Goal: Task Accomplishment & Management: Complete application form

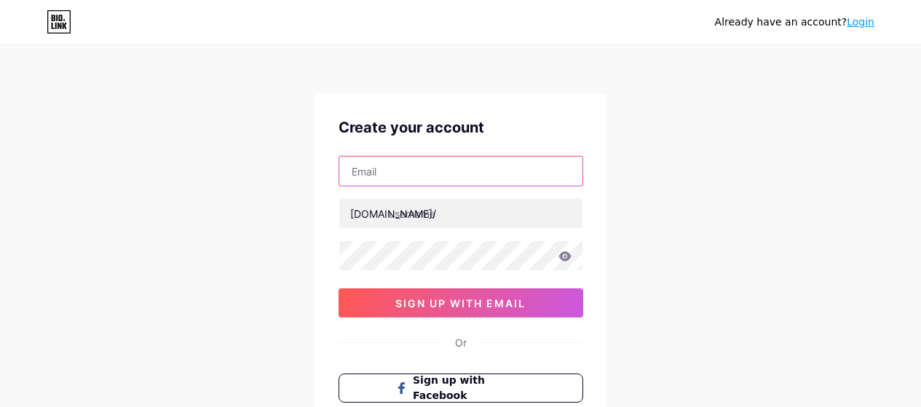
click at [403, 176] on input "text" at bounding box center [460, 171] width 243 height 29
type input "[EMAIL_ADDRESS][DOMAIN_NAME]"
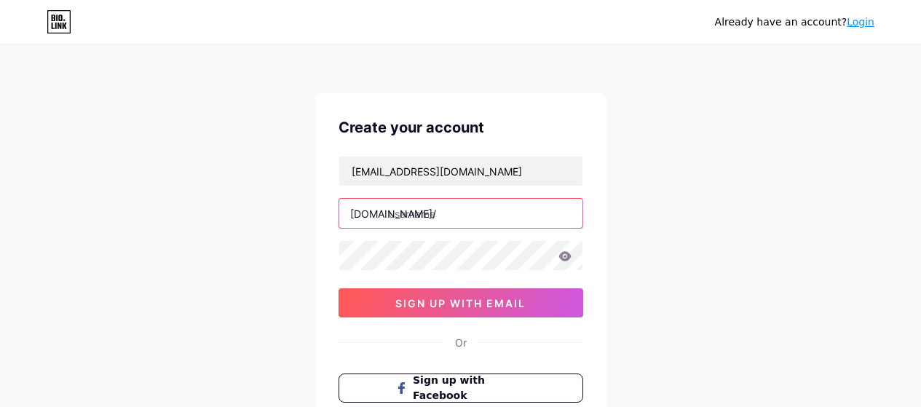
click at [478, 220] on input "text" at bounding box center [460, 213] width 243 height 29
paste input "ruhijaandating"
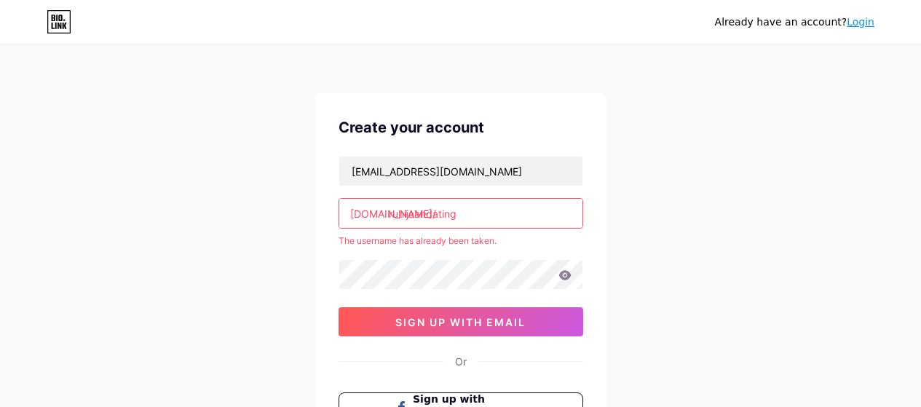
type input "ruhijaandating"
drag, startPoint x: 883, startPoint y: 15, endPoint x: 866, endPoint y: 17, distance: 16.9
click at [877, 17] on div "Already have an account? Login" at bounding box center [460, 21] width 921 height 23
click at [864, 18] on link "Login" at bounding box center [861, 22] width 28 height 12
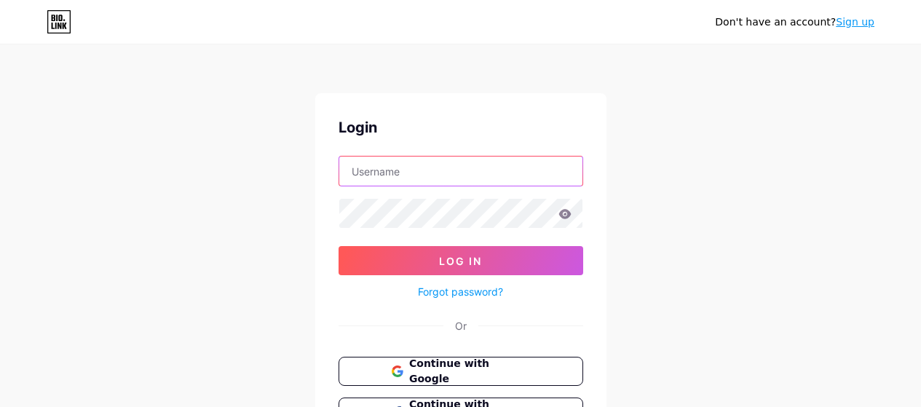
click at [382, 179] on input "text" at bounding box center [460, 171] width 243 height 29
paste input "ruhijaandating"
type input "r"
click at [472, 179] on input "text" at bounding box center [460, 171] width 243 height 29
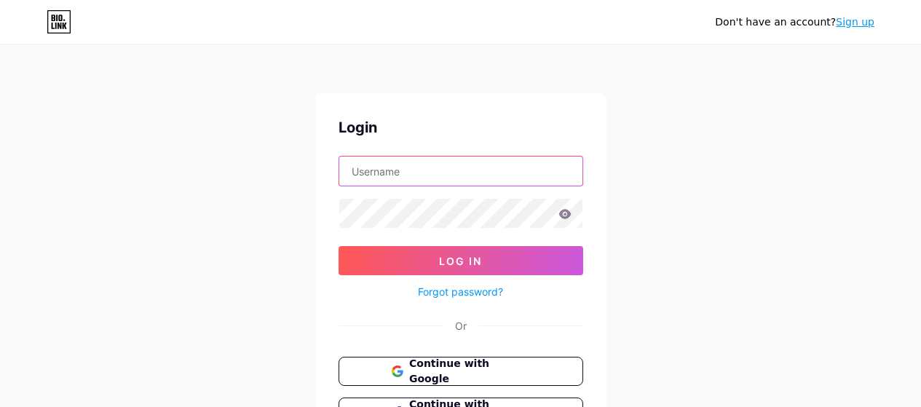
paste input "ruhijaandating"
type input "ruhijaandating"
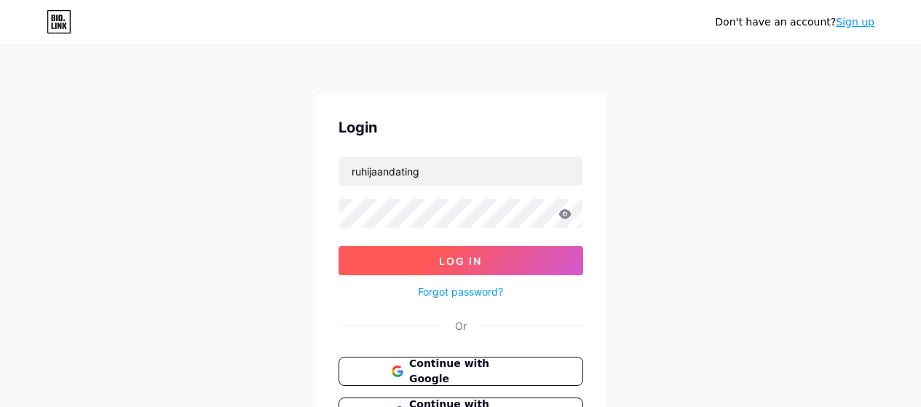
click at [421, 257] on button "Log In" at bounding box center [461, 260] width 245 height 29
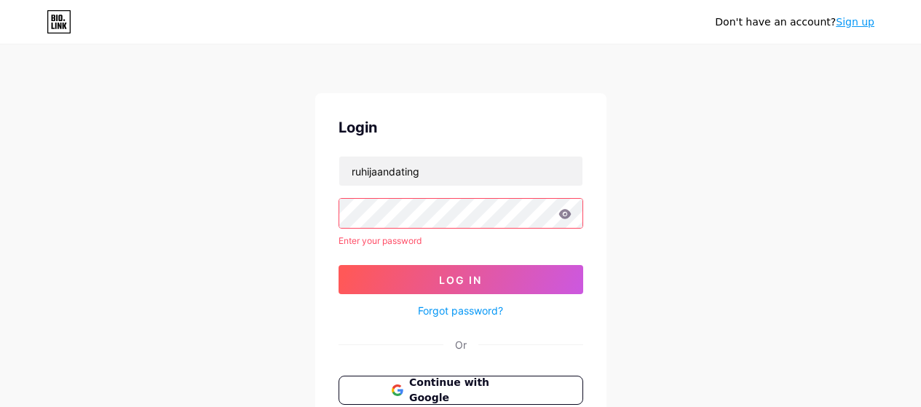
click at [568, 215] on icon at bounding box center [564, 213] width 12 height 9
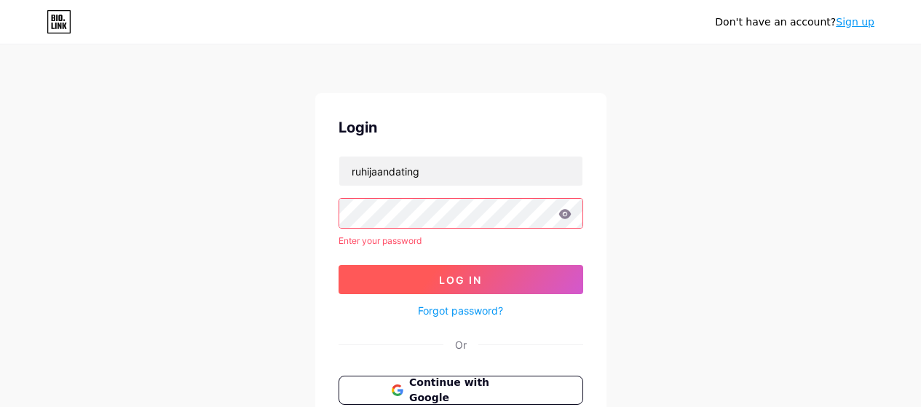
click at [473, 282] on span "Log In" at bounding box center [460, 280] width 43 height 12
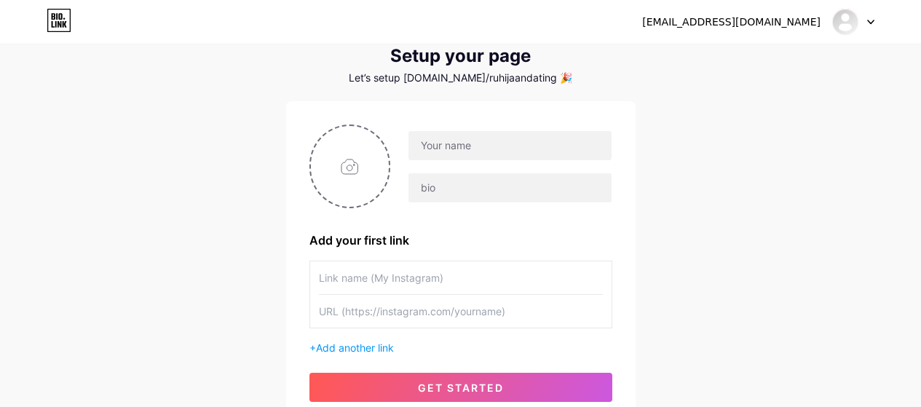
scroll to position [73, 0]
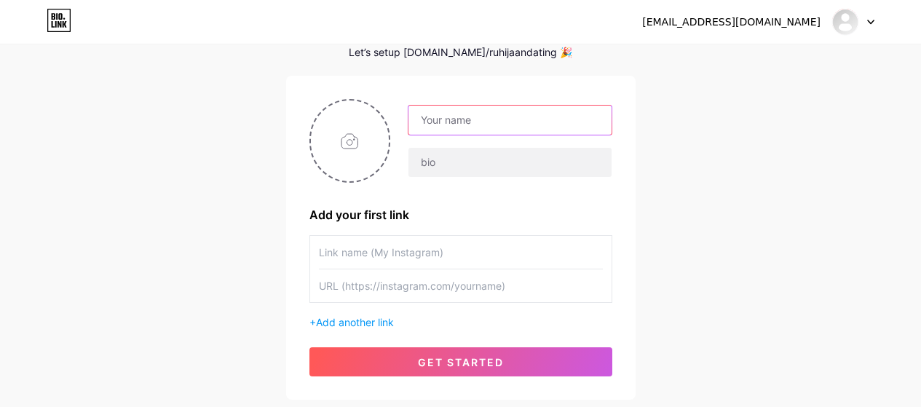
click at [461, 122] on input "text" at bounding box center [509, 120] width 202 height 29
paste input "[PERSON_NAME] Jaan"
type input "[PERSON_NAME] Jaan"
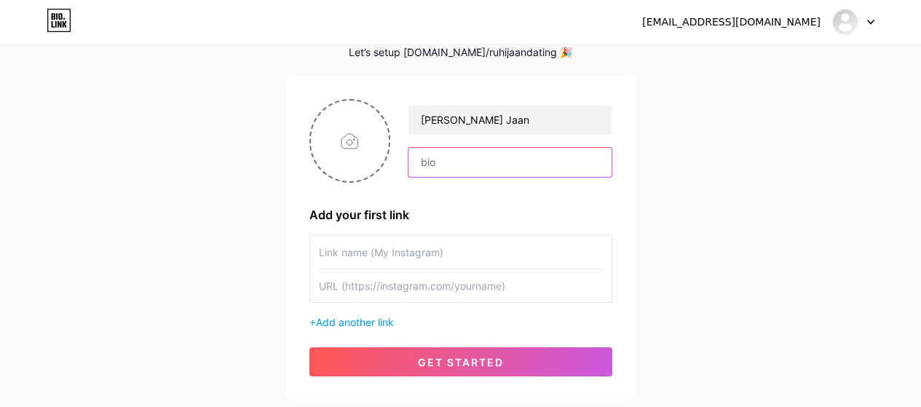
click at [482, 162] on input "text" at bounding box center [509, 162] width 202 height 29
paste input "India Call Girls"
type input "India Call Girls"
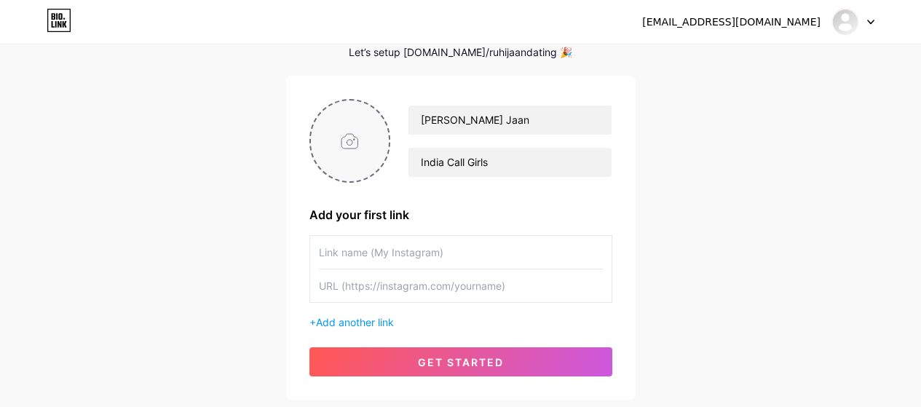
click at [345, 146] on input "file" at bounding box center [350, 140] width 79 height 81
type input "C:\fakepath\alinarai_0066_s.jpg"
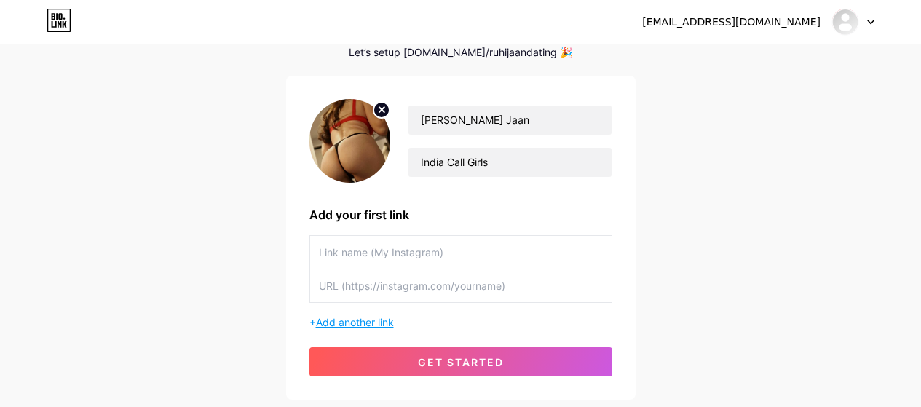
click at [370, 320] on span "Add another link" at bounding box center [355, 322] width 78 height 12
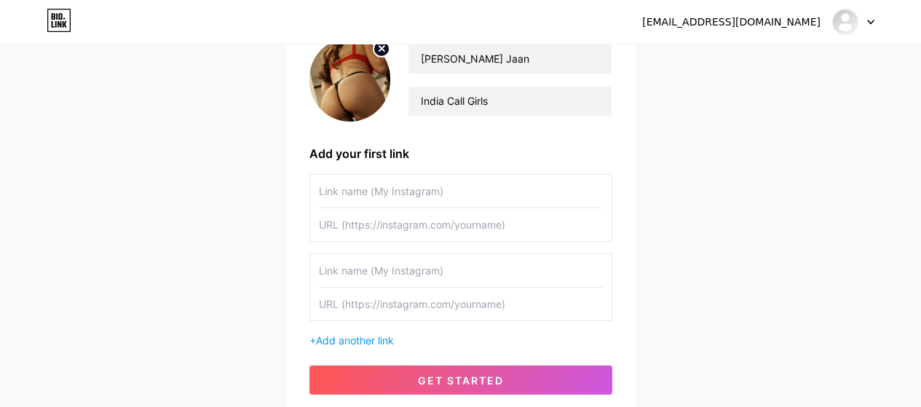
scroll to position [218, 0]
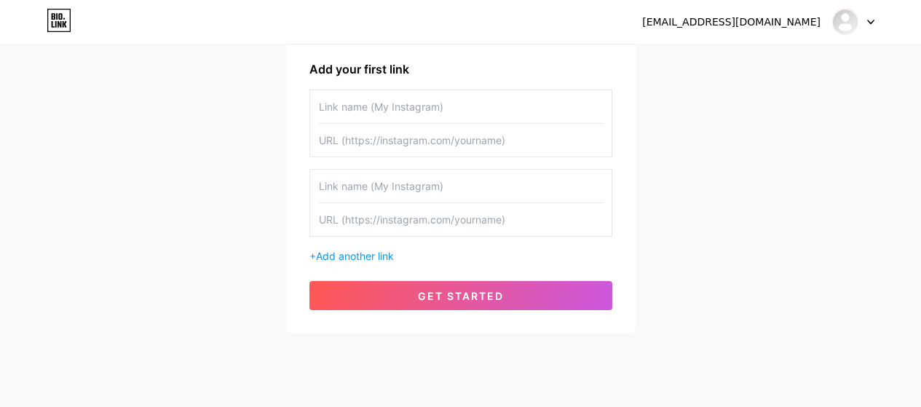
click at [352, 113] on input "text" at bounding box center [461, 106] width 284 height 33
click at [381, 107] on input "text" at bounding box center [461, 106] width 284 height 33
paste input "India Call Girls"
type input "India Call Girls"
click at [377, 148] on input "text" at bounding box center [461, 140] width 284 height 33
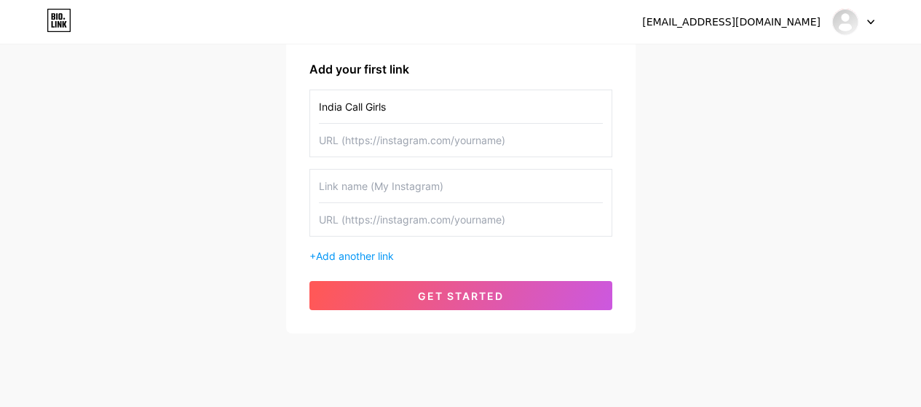
paste input "India Call Girls"
click at [425, 144] on input "India Call Girls" at bounding box center [461, 140] width 284 height 33
type input "I"
click at [428, 114] on input "India Call Girls" at bounding box center [461, 106] width 284 height 33
type input "I"
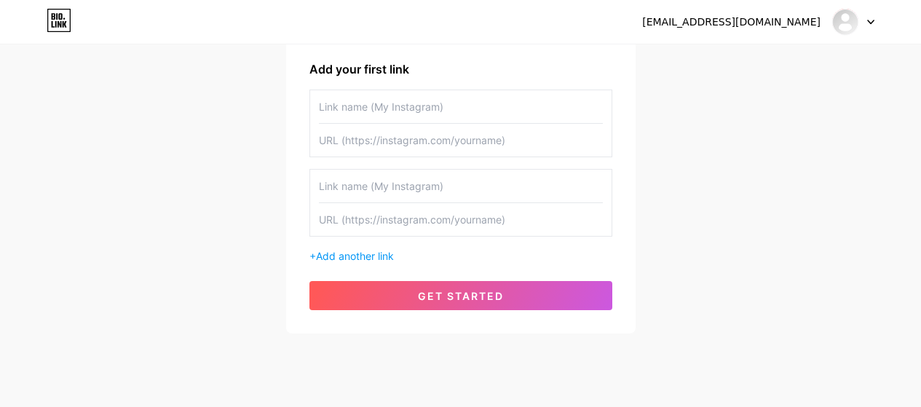
click at [408, 102] on input "text" at bounding box center [461, 106] width 284 height 33
click at [396, 122] on input "text" at bounding box center [461, 106] width 284 height 33
click at [396, 114] on input "text" at bounding box center [461, 106] width 284 height 33
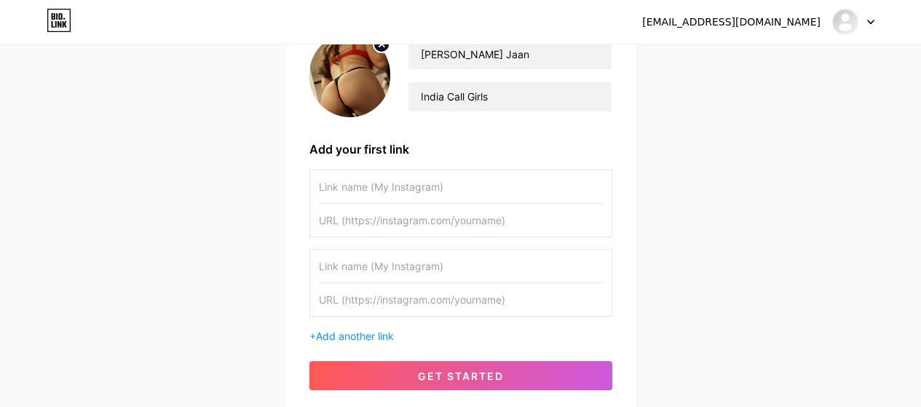
scroll to position [146, 0]
